Goal: Task Accomplishment & Management: Complete application form

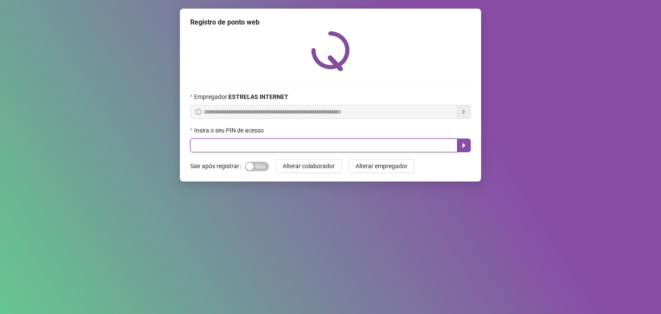
click at [297, 145] on input "text" at bounding box center [323, 145] width 267 height 14
type input "*****"
click at [233, 151] on input "text" at bounding box center [323, 145] width 267 height 14
type input "*****"
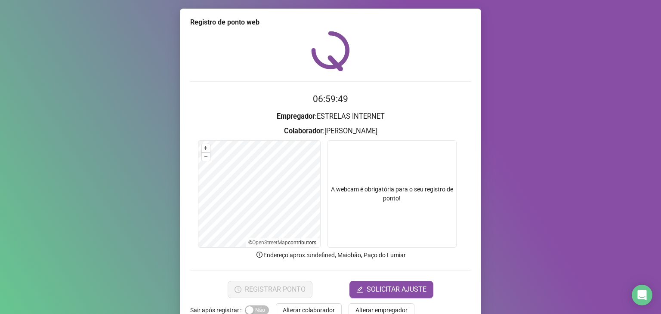
click at [386, 193] on video at bounding box center [391, 194] width 129 height 108
click at [378, 290] on span "SOLICITAR AJUSTE" at bounding box center [396, 289] width 60 height 10
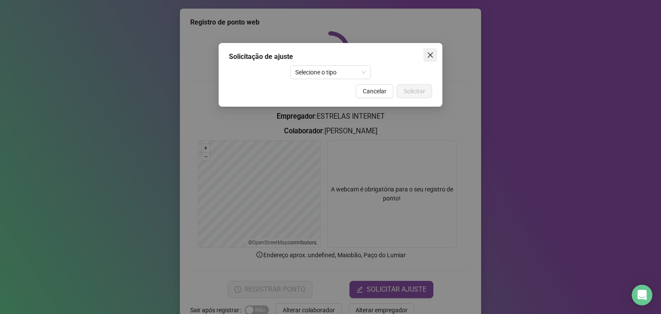
click at [435, 54] on span "Close" at bounding box center [430, 55] width 14 height 7
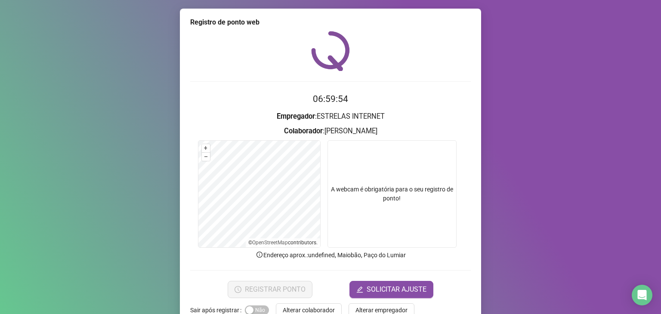
click at [377, 201] on video at bounding box center [391, 194] width 129 height 108
click at [382, 201] on video at bounding box center [391, 194] width 129 height 108
click at [383, 201] on video at bounding box center [391, 194] width 129 height 108
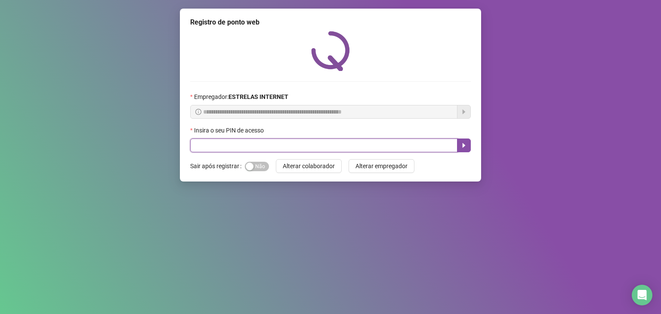
click at [307, 144] on input "text" at bounding box center [323, 145] width 267 height 14
type input "*****"
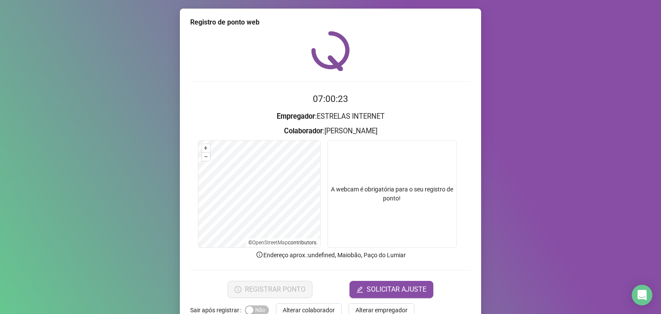
click at [408, 209] on video at bounding box center [391, 194] width 129 height 108
click at [360, 198] on video at bounding box center [391, 194] width 129 height 108
click at [339, 252] on p "Endereço aprox. : undefined, Maiobão, Paço do Lumiar" at bounding box center [330, 254] width 280 height 9
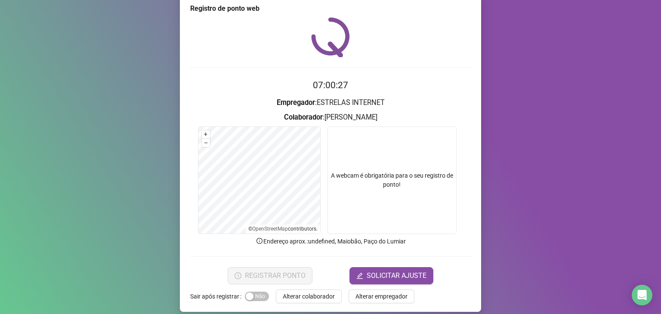
scroll to position [21, 0]
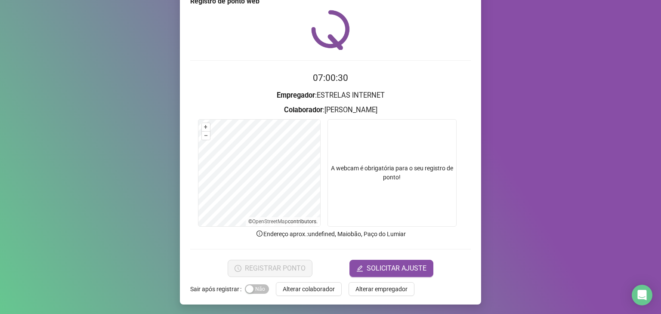
click at [380, 143] on video at bounding box center [391, 173] width 129 height 108
drag, startPoint x: 378, startPoint y: 149, endPoint x: 321, endPoint y: 159, distance: 57.3
click at [377, 152] on video at bounding box center [391, 173] width 129 height 108
click at [417, 257] on form "07:00:32 Empregador : ESTRELAS INTERNET Colaborador : JOSELMA TAVARES CARDOSO +…" at bounding box center [330, 174] width 280 height 206
click at [411, 263] on span "SOLICITAR AJUSTE" at bounding box center [396, 268] width 60 height 10
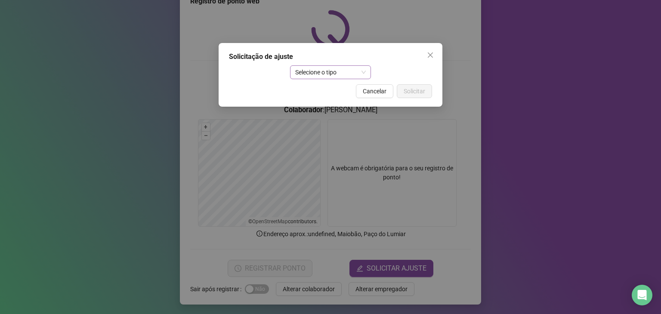
click at [364, 76] on span "Selecione o tipo" at bounding box center [330, 72] width 71 height 13
click at [434, 56] on span "Close" at bounding box center [430, 55] width 14 height 7
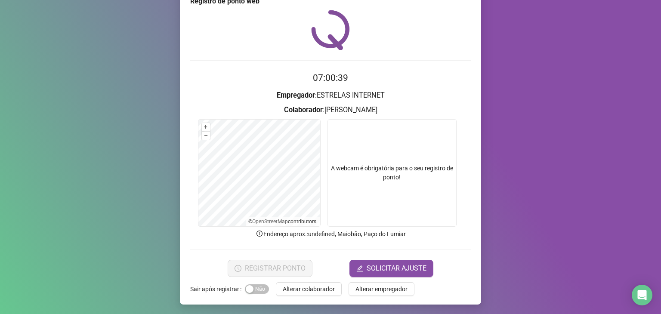
click at [368, 162] on video at bounding box center [391, 173] width 129 height 108
